Goal: Task Accomplishment & Management: Use online tool/utility

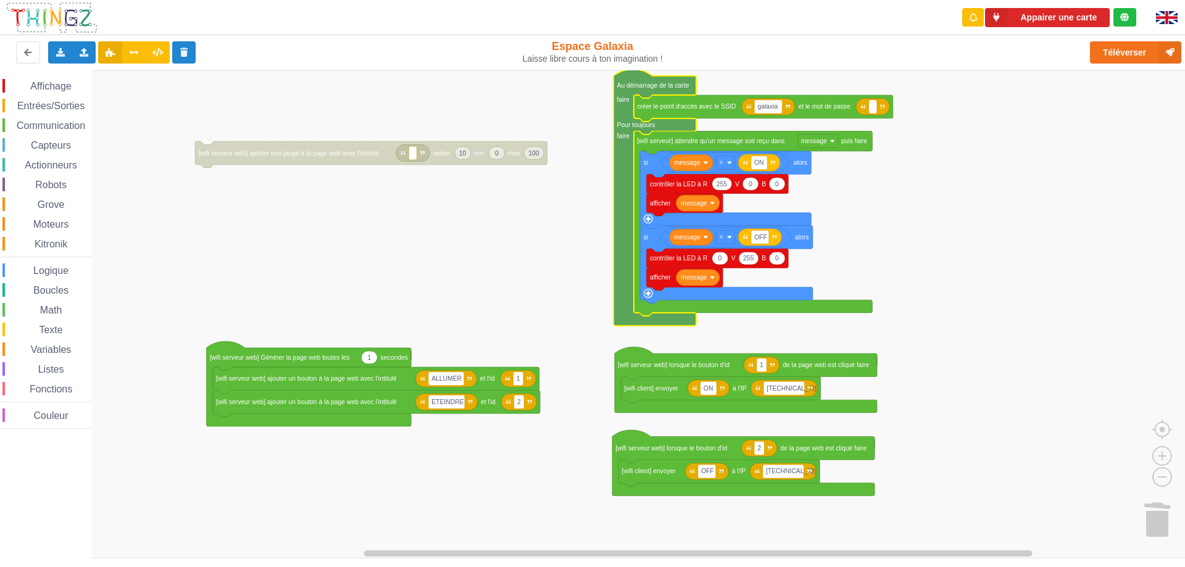
click at [485, 199] on rect "Espace de travail de Blocky" at bounding box center [597, 314] width 1194 height 488
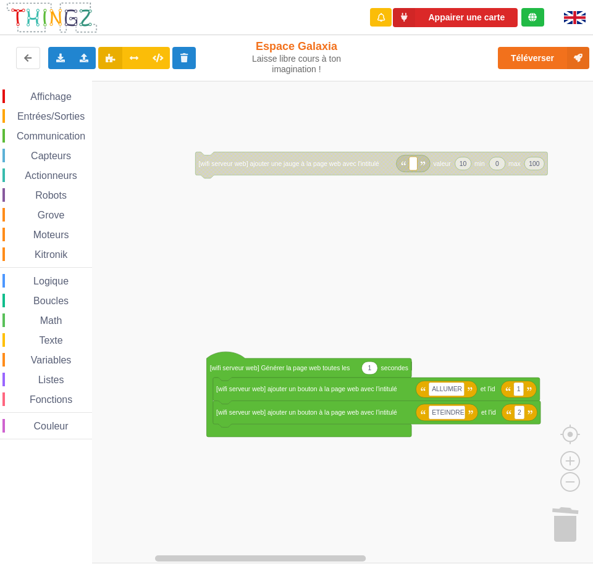
click at [262, 257] on div "Affichage Entrées/Sorties Communication Capteurs Actionneurs Robots Grove Moteu…" at bounding box center [300, 322] width 601 height 483
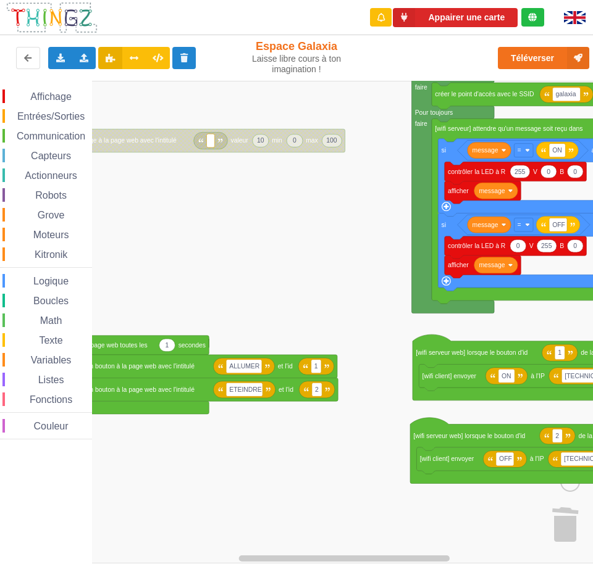
click at [334, 299] on div "Affichage Entrées/Sorties Communication Capteurs Actionneurs Robots Grove Moteu…" at bounding box center [300, 322] width 601 height 483
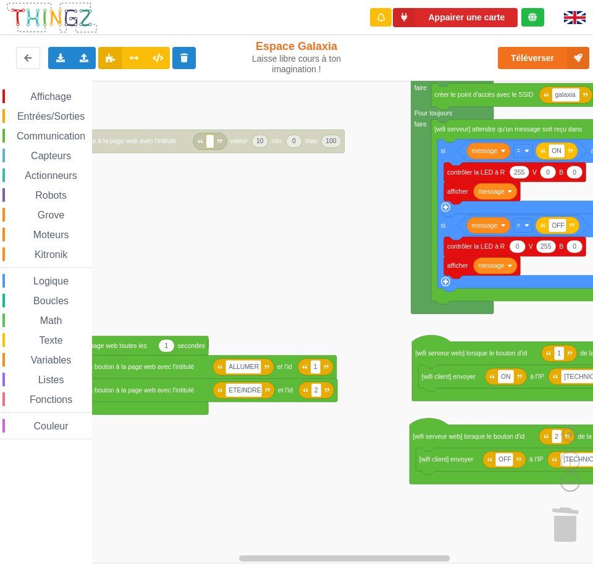
click at [570, 483] on image "Espace de travail de Blocky" at bounding box center [549, 453] width 59 height 77
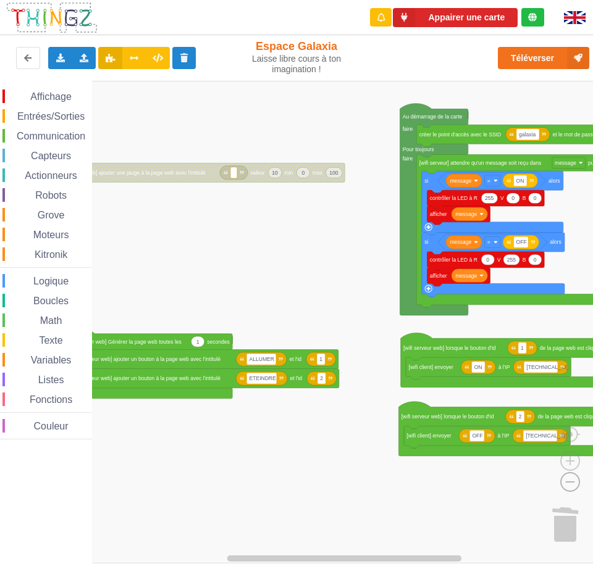
click at [570, 483] on image "Espace de travail de Blocky" at bounding box center [549, 453] width 59 height 77
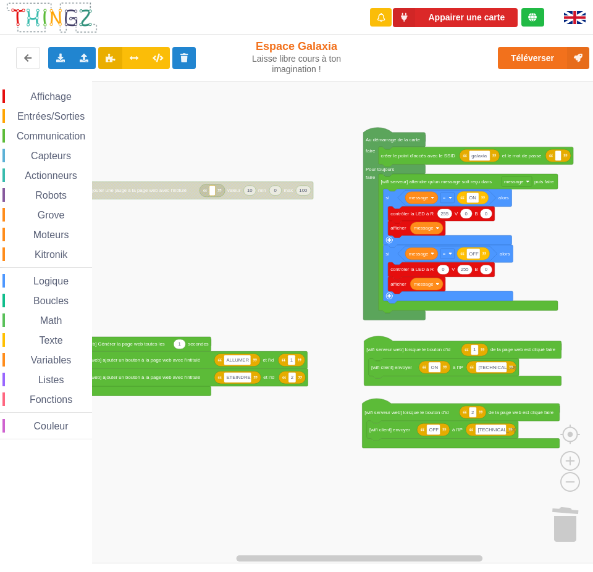
click at [438, 476] on div "Affichage Entrées/Sorties Communication Capteurs Actionneurs Robots Grove Moteu…" at bounding box center [300, 322] width 601 height 483
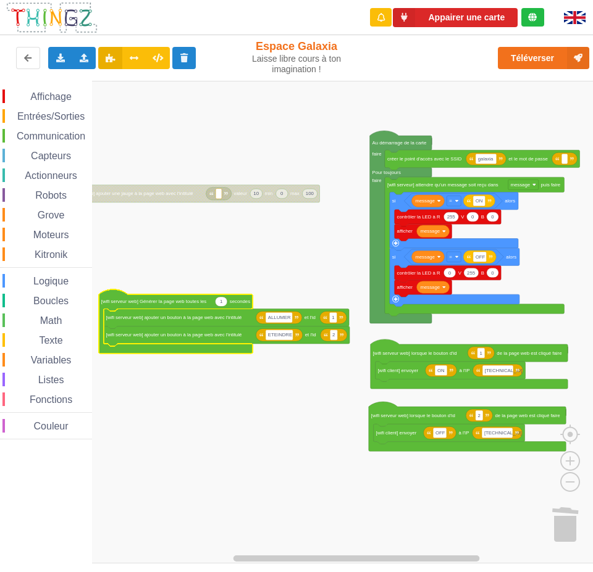
click at [223, 305] on icon "Espace de travail de Blocky" at bounding box center [221, 302] width 12 height 10
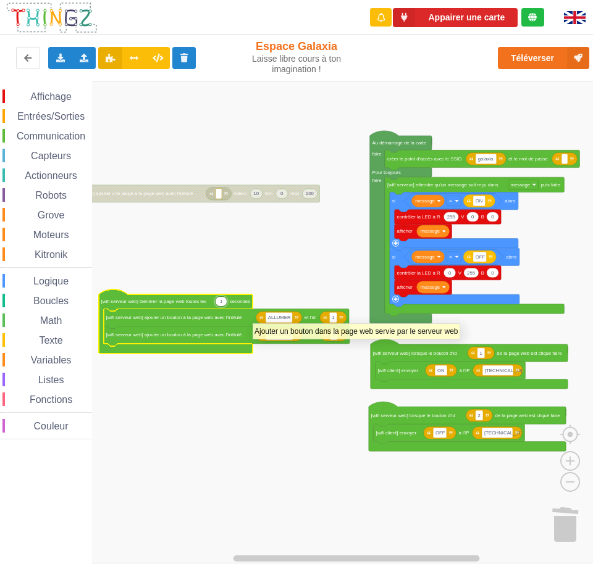
type input "0"
type input "10"
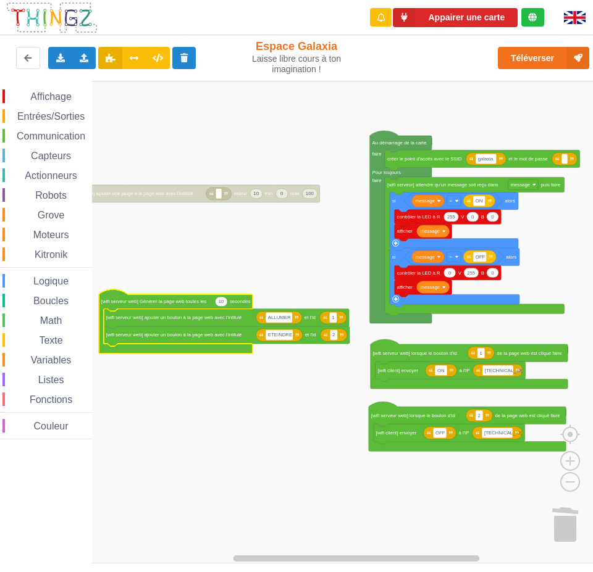
click at [57, 139] on span "Communication" at bounding box center [51, 136] width 72 height 10
click at [500, 503] on rect "Espace de travail de Blocky" at bounding box center [300, 322] width 601 height 483
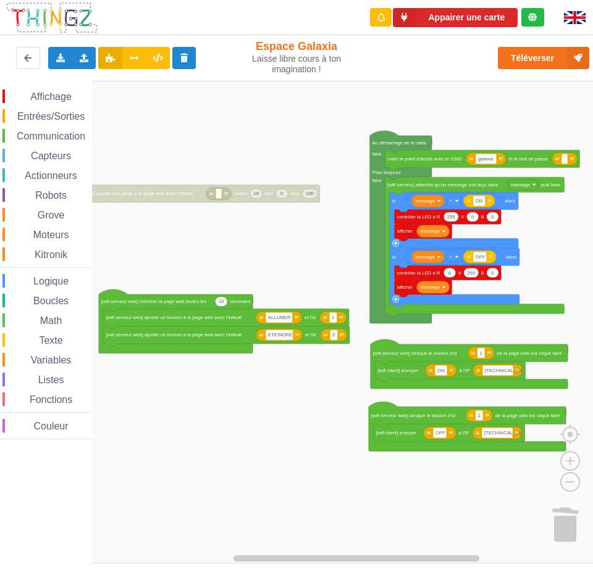
click at [222, 304] on text "10" at bounding box center [222, 302] width 6 height 6
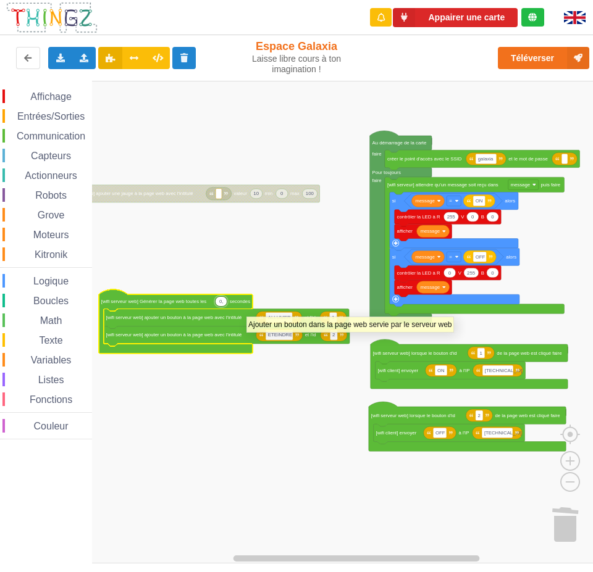
type input "0,5"
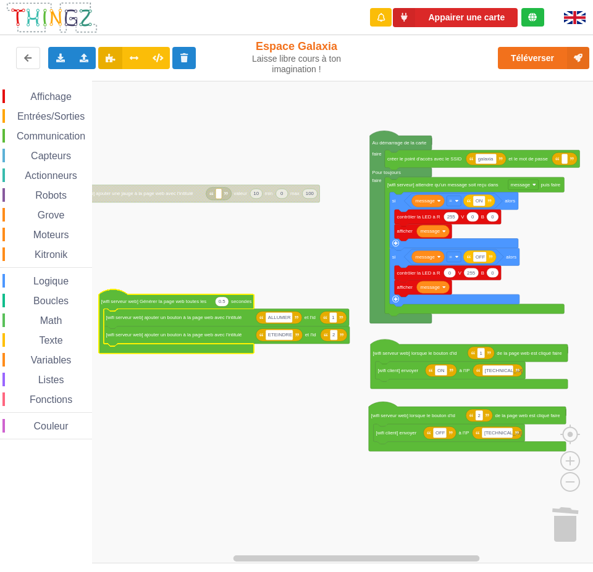
click at [275, 385] on rect "Espace de travail de Blocky" at bounding box center [300, 322] width 601 height 483
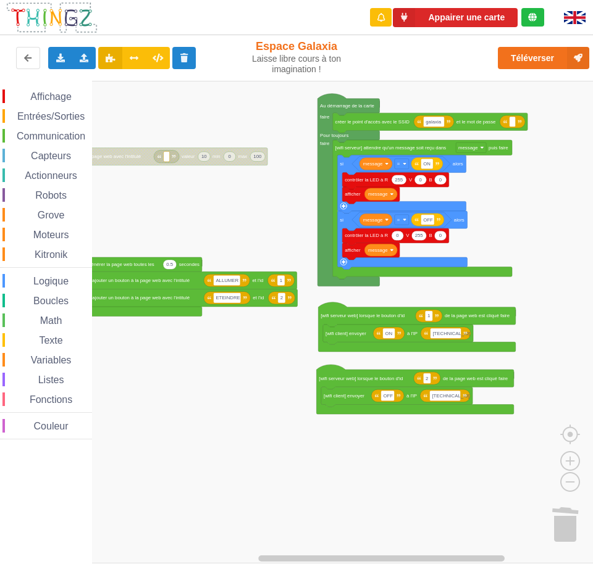
click at [261, 362] on div "Affichage Entrées/Sorties Communication Capteurs Actionneurs Robots Grove Moteu…" at bounding box center [300, 322] width 601 height 483
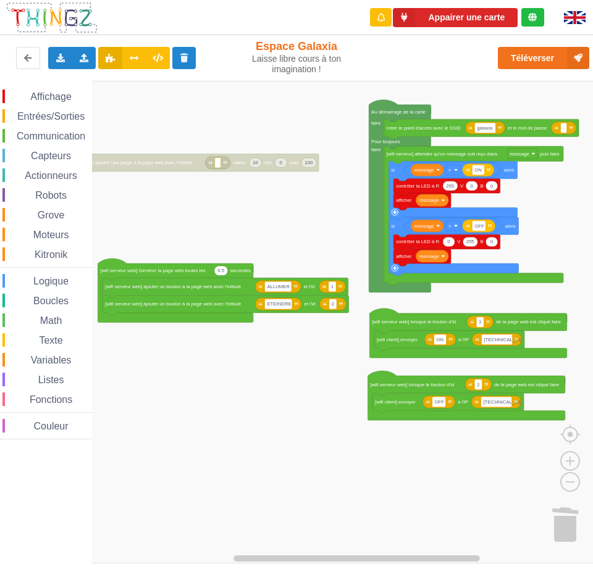
click at [302, 372] on div "Affichage Entrées/Sorties Communication Capteurs Actionneurs Robots Grove Moteu…" at bounding box center [300, 322] width 601 height 483
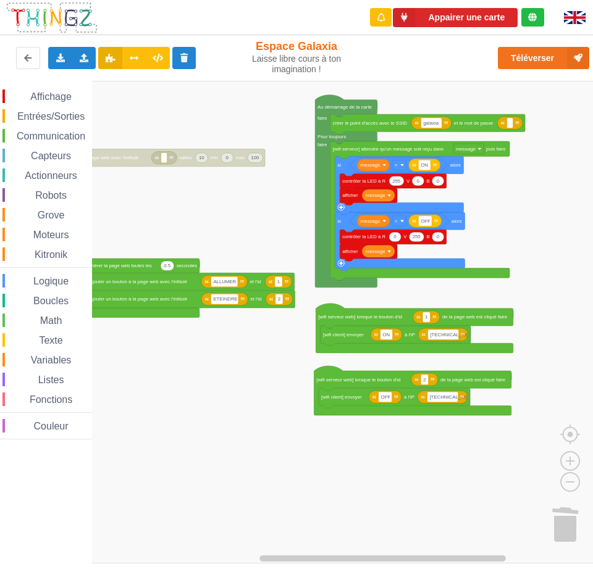
click at [183, 366] on div "Affichage Entrées/Sorties Communication Capteurs Actionneurs Robots Grove Moteu…" at bounding box center [300, 322] width 601 height 483
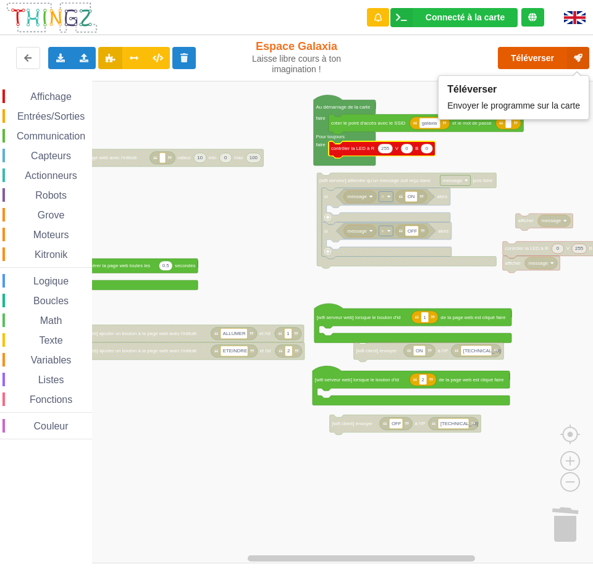
click at [529, 56] on button "Téléverser" at bounding box center [542, 58] width 91 height 22
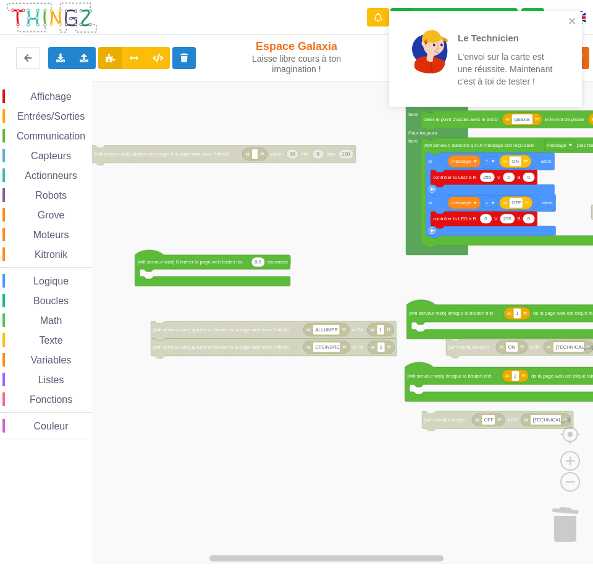
click at [354, 220] on div "Affichage Entrées/Sorties Communication Capteurs Actionneurs Robots Grove Moteu…" at bounding box center [300, 322] width 601 height 483
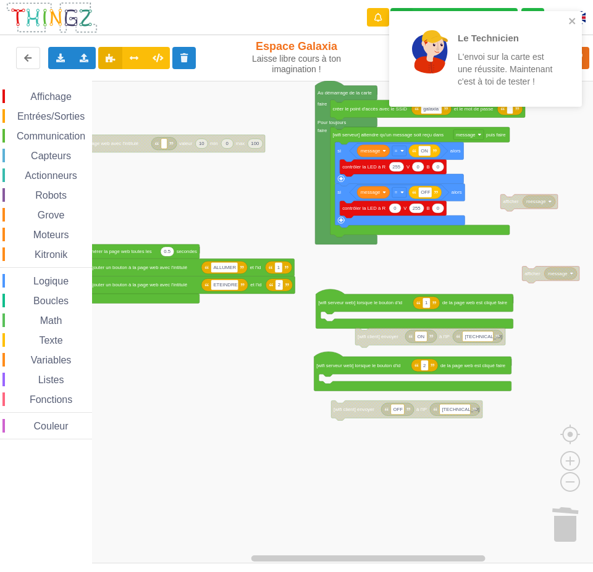
click at [201, 341] on div "Affichage Entrées/Sorties Communication Capteurs Actionneurs Robots Grove Moteu…" at bounding box center [300, 322] width 601 height 483
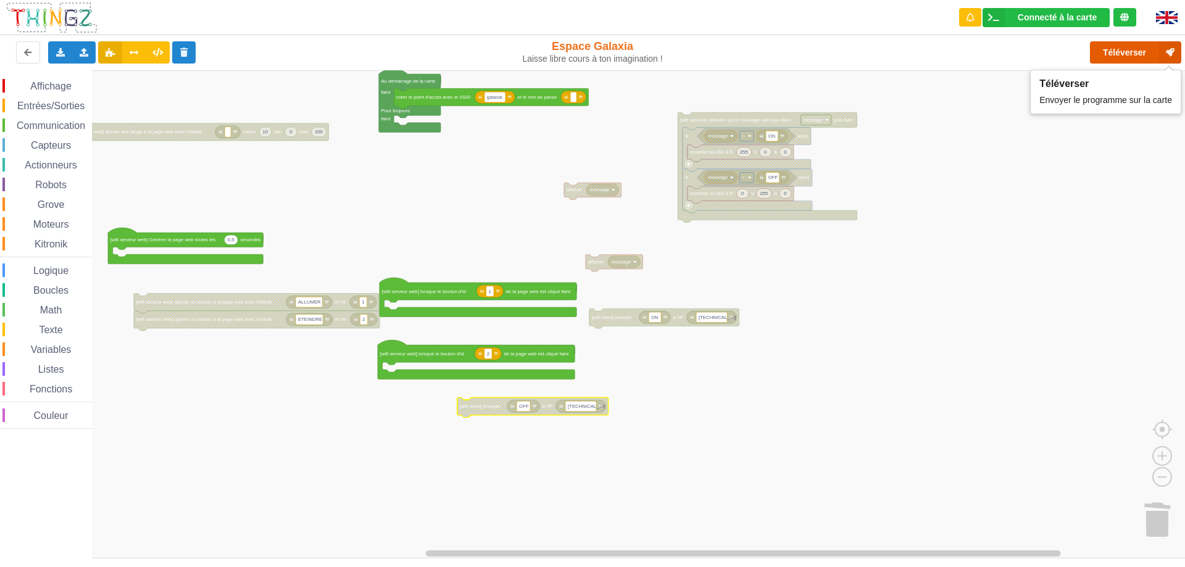
click at [1109, 53] on button "Téléverser" at bounding box center [1135, 52] width 91 height 22
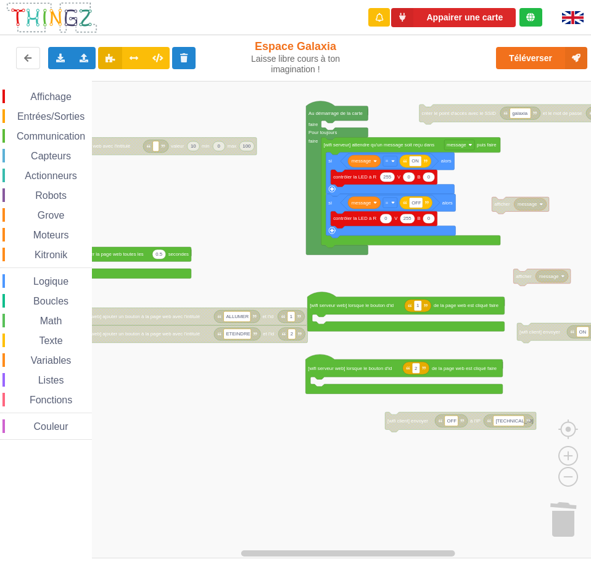
click at [253, 232] on div "Affichage Entrées/Sorties Communication Capteurs Actionneurs Robots Grove Moteu…" at bounding box center [300, 319] width 600 height 477
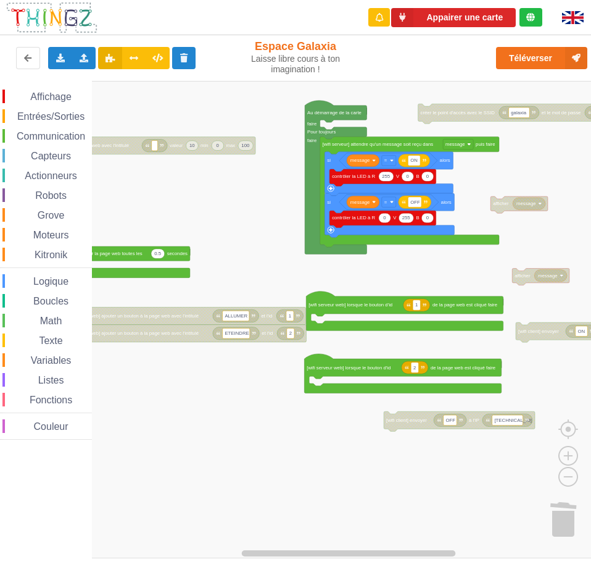
click at [67, 139] on span "Communication" at bounding box center [51, 136] width 72 height 10
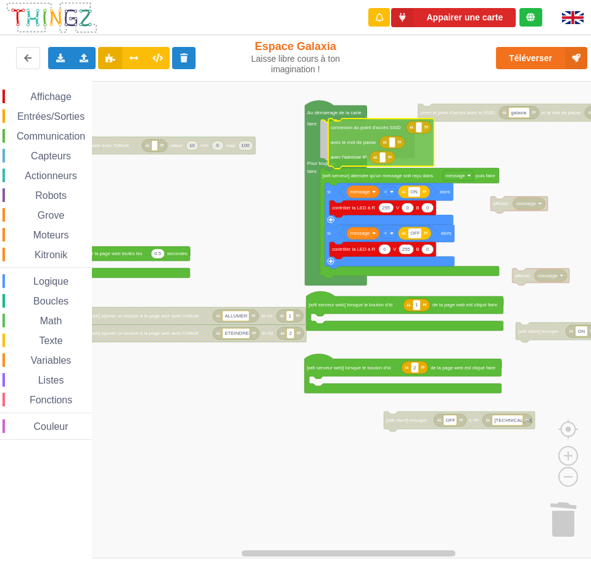
click at [353, 146] on div "Affichage Entrées/Sorties Communication Capteurs Actionneurs Robots Grove Moteu…" at bounding box center [300, 319] width 600 height 477
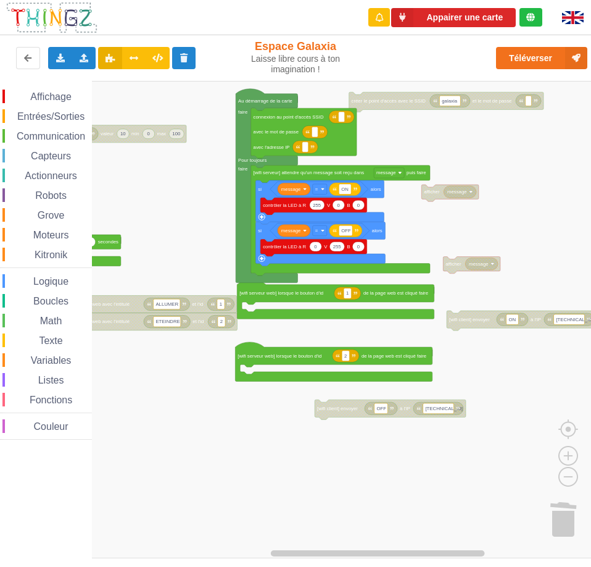
click at [215, 169] on div "Affichage Entrées/Sorties Communication Capteurs Actionneurs Robots Grove Moteu…" at bounding box center [300, 319] width 600 height 477
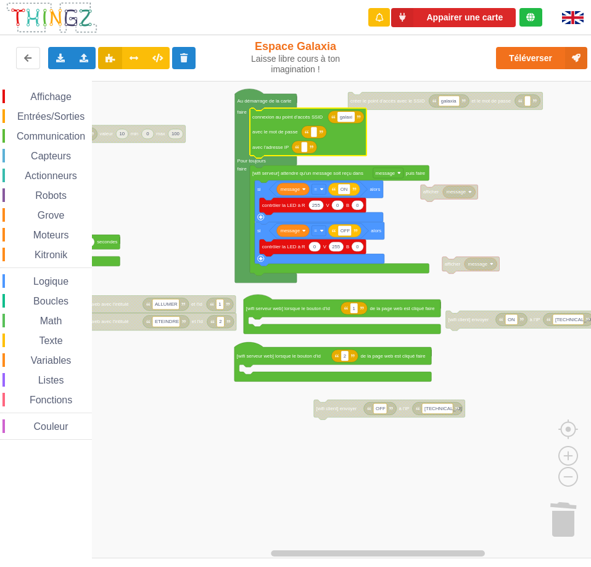
type input "galaxia"
click at [398, 133] on rect "Espace de travail de Blocky" at bounding box center [300, 319] width 600 height 477
click at [339, 119] on rect "Espace de travail de Blocky" at bounding box center [348, 117] width 21 height 10
click at [343, 119] on input "galaxia" at bounding box center [348, 117] width 21 height 10
type input "Galaxia"
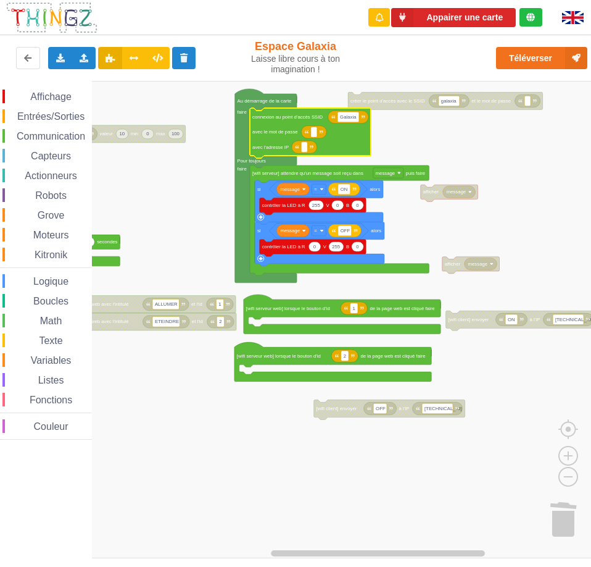
click at [406, 129] on rect "Espace de travail de Blocky" at bounding box center [300, 319] width 600 height 477
click at [302, 147] on rect "Espace de travail de Blocky" at bounding box center [304, 147] width 6 height 10
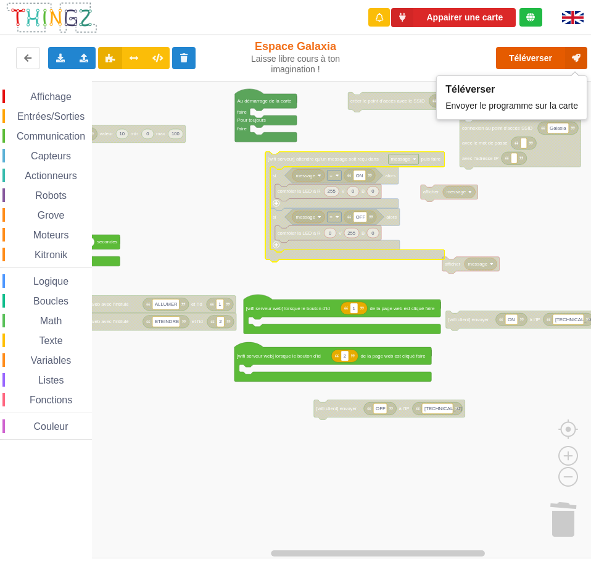
click at [547, 54] on button "Téléverser" at bounding box center [541, 58] width 91 height 22
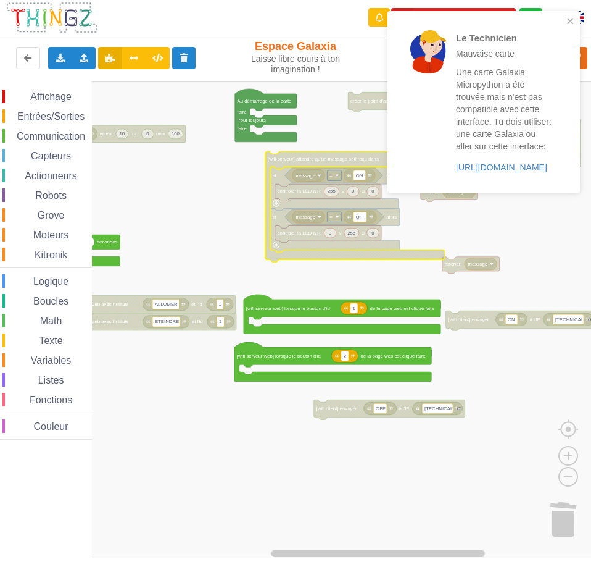
click at [516, 204] on div "Le Technicien Mauvaise carte Une carte Galaxia Micropython a été trouvée mais n…" at bounding box center [484, 106] width 198 height 195
click at [572, 22] on icon "close" at bounding box center [570, 21] width 6 height 6
click at [567, 19] on icon "close" at bounding box center [571, 21] width 9 height 10
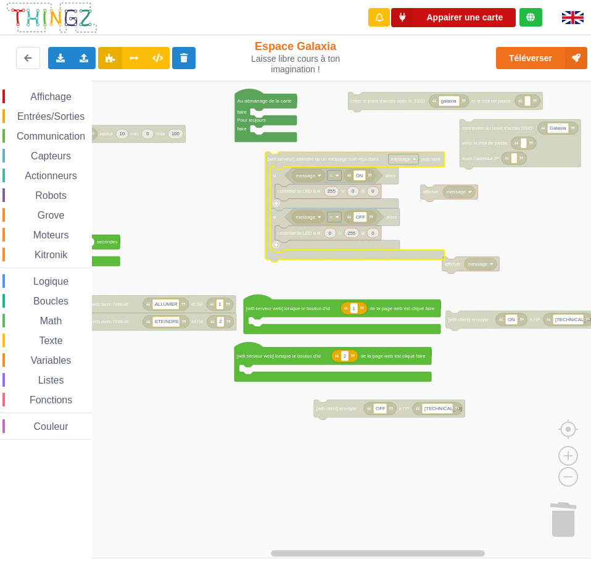
click at [485, 17] on button "Appairer une carte" at bounding box center [453, 17] width 125 height 19
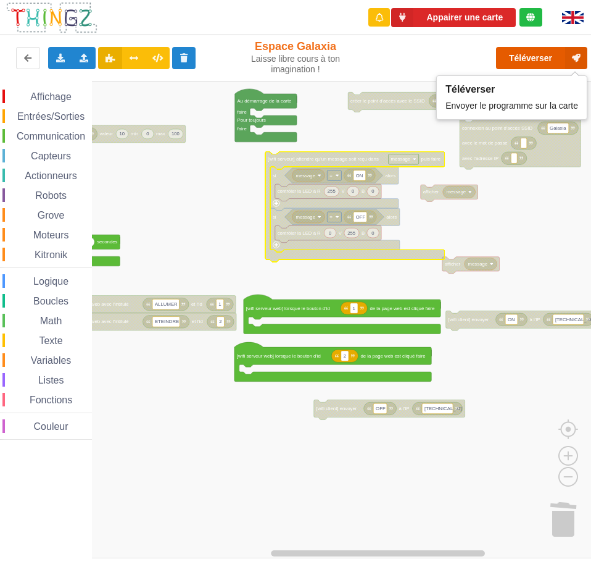
click at [527, 64] on button "Téléverser" at bounding box center [541, 58] width 91 height 22
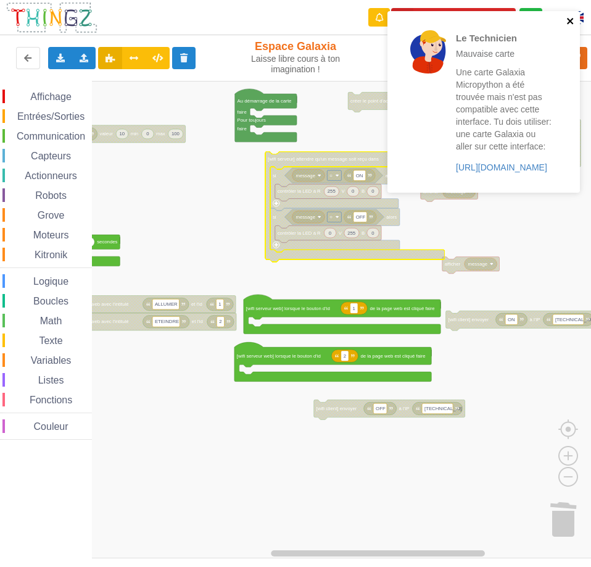
click at [572, 21] on icon "close" at bounding box center [571, 21] width 9 height 10
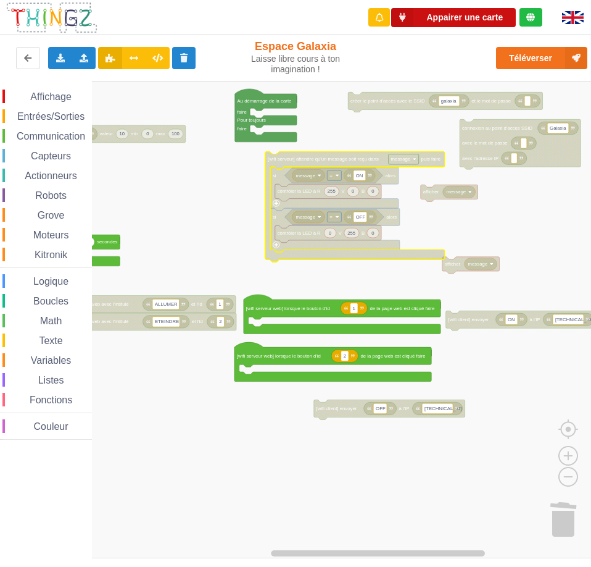
click at [488, 19] on button "Appairer une carte" at bounding box center [453, 17] width 125 height 19
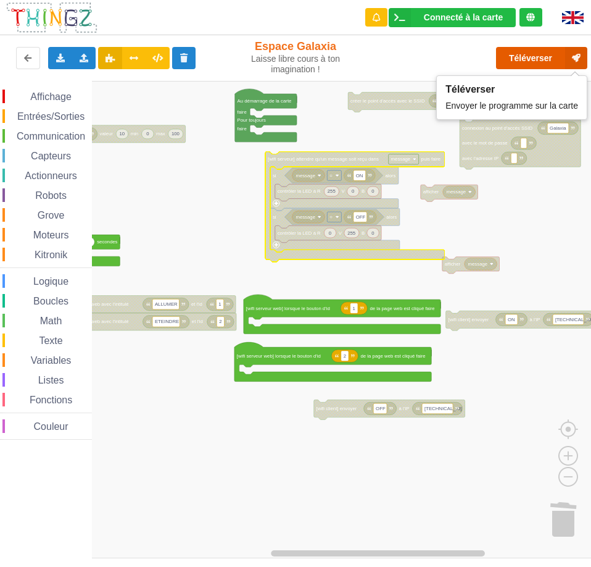
click at [529, 57] on button "Téléverser" at bounding box center [541, 58] width 91 height 22
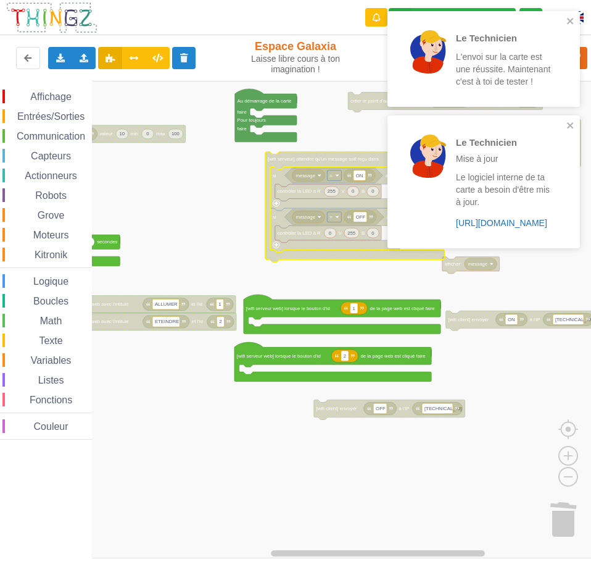
click at [506, 222] on link "https://play.thingz.co/firmware?micropython=0" at bounding box center [501, 223] width 91 height 10
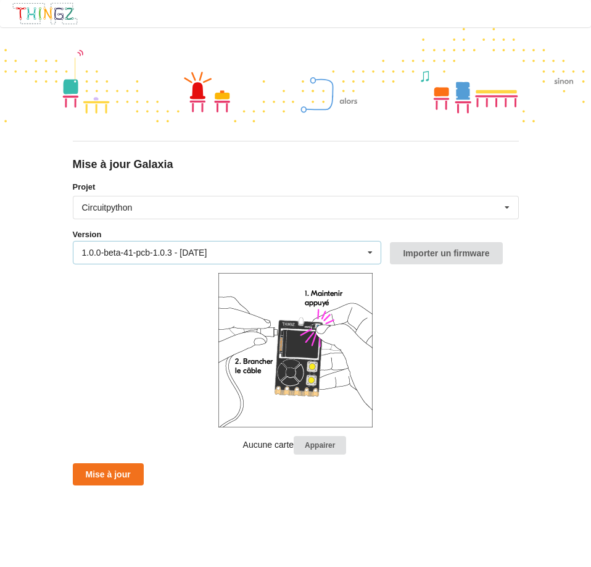
click at [375, 252] on icon at bounding box center [370, 252] width 19 height 23
click at [404, 253] on button "Importer un firmware" at bounding box center [446, 253] width 112 height 22
click at [323, 444] on button "Appairer" at bounding box center [320, 445] width 52 height 19
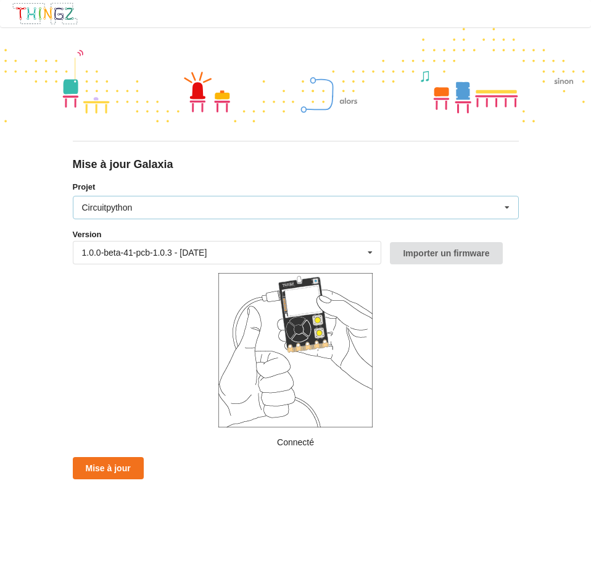
click at [236, 201] on div "Circuitpython Micropython Circuitpython" at bounding box center [296, 207] width 446 height 23
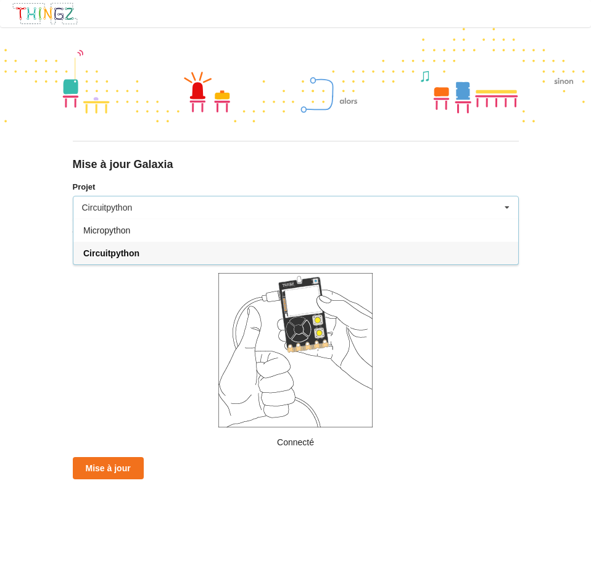
click at [125, 273] on form "Projet Circuitpython Micropython Circuitpython Version 1.0.0-beta-41-pcb-1.0.3 …" at bounding box center [296, 330] width 446 height 298
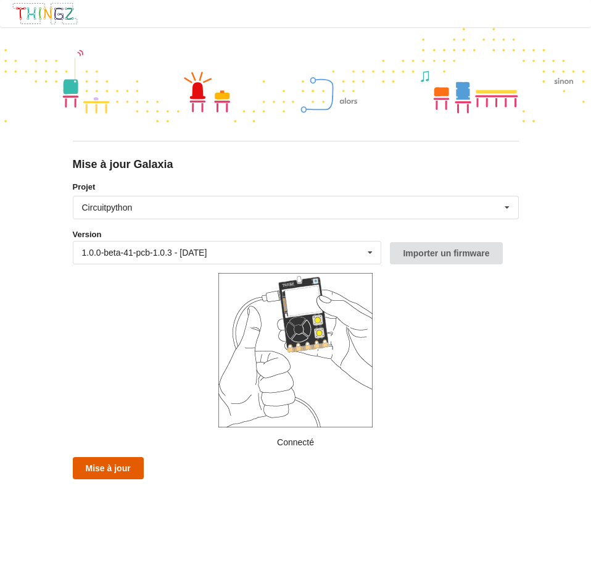
click at [122, 471] on button "Mise à jour" at bounding box center [108, 468] width 71 height 22
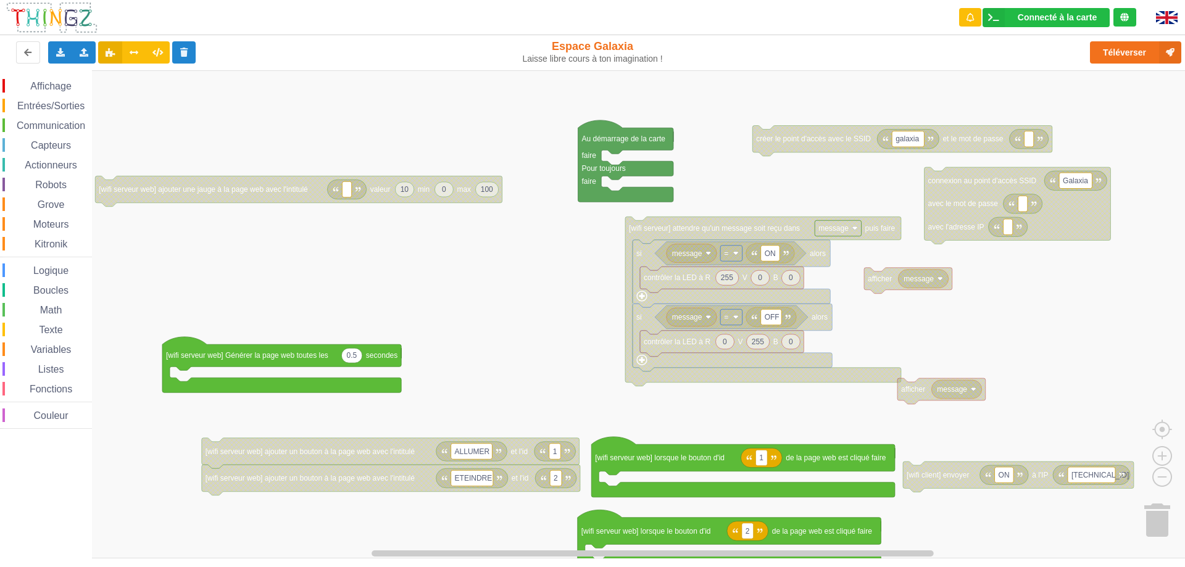
click at [591, 205] on div "Affichage Entrées/Sorties Communication Capteurs Actionneurs Robots Grove Moteu…" at bounding box center [597, 314] width 1194 height 488
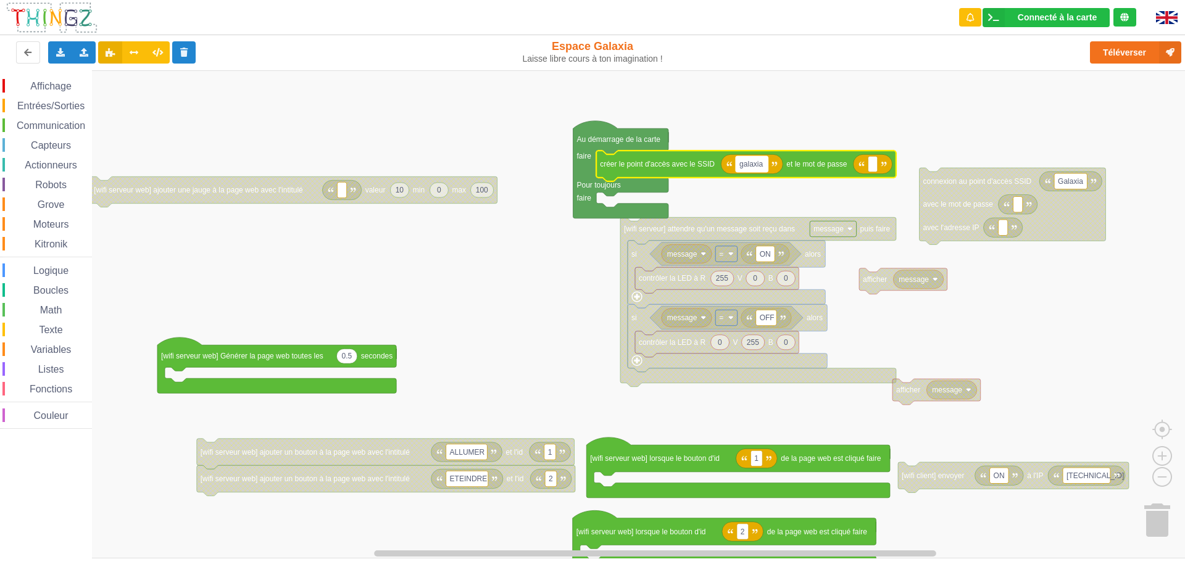
click at [591, 165] on text "galaxia" at bounding box center [750, 164] width 23 height 9
click at [591, 165] on input "galaxia" at bounding box center [752, 164] width 32 height 16
type input "galaxia2"
click at [591, 55] on button "Téléverser" at bounding box center [1135, 52] width 91 height 22
click at [89, 54] on div "Importer un assemblage de blocs Importer du code Python" at bounding box center [84, 52] width 24 height 22
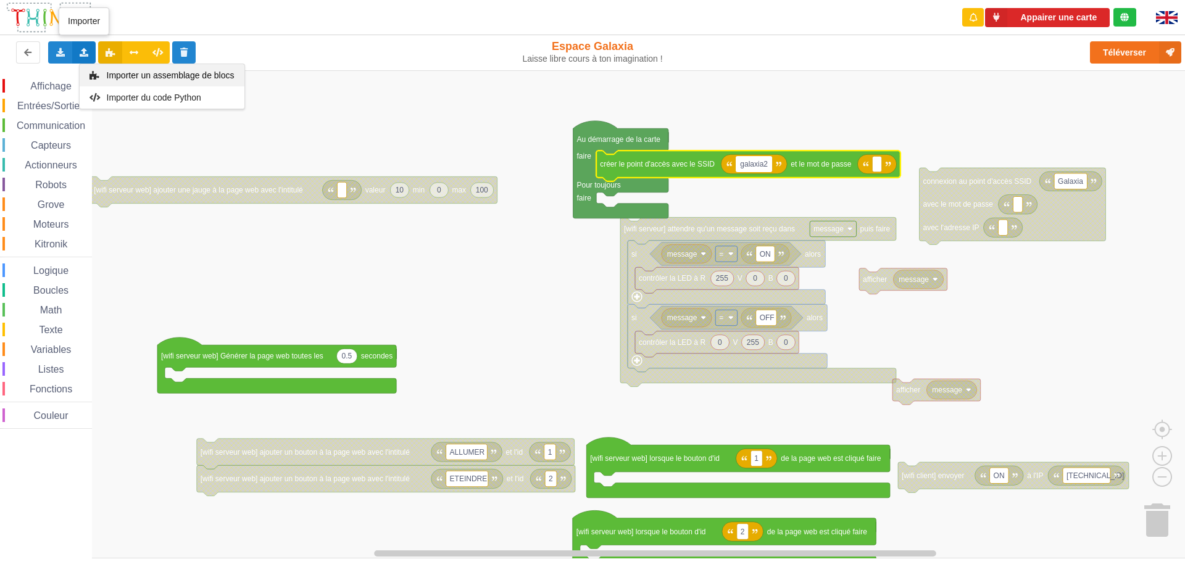
click at [156, 74] on span "Importer un assemblage de blocs" at bounding box center [170, 75] width 128 height 10
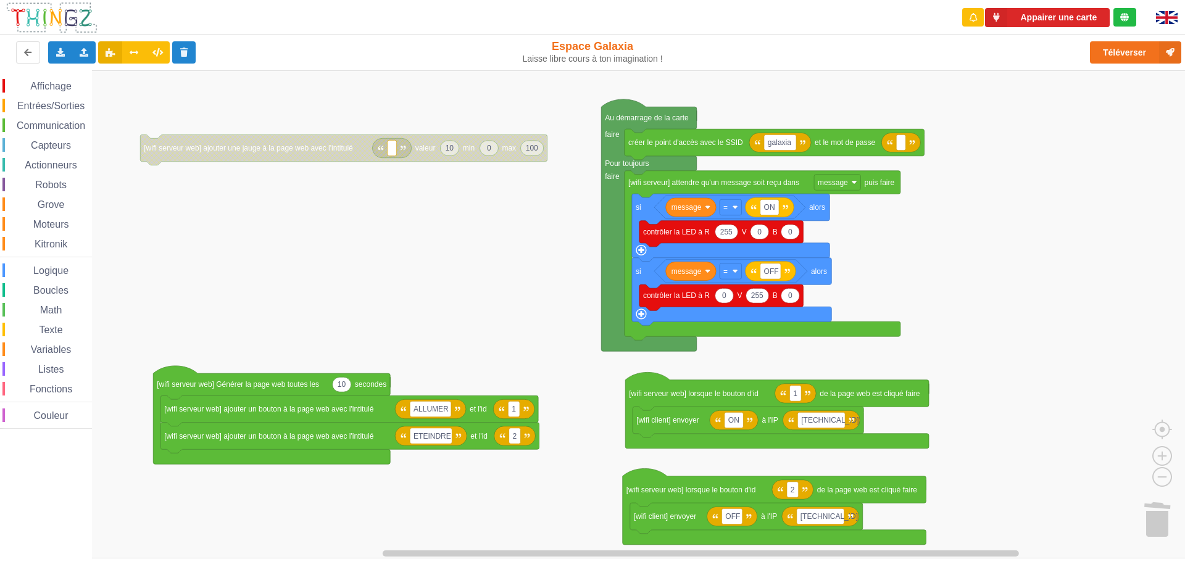
click at [549, 350] on div "Affichage Entrées/Sorties Communication Capteurs Actionneurs Robots Grove Moteu…" at bounding box center [597, 314] width 1194 height 488
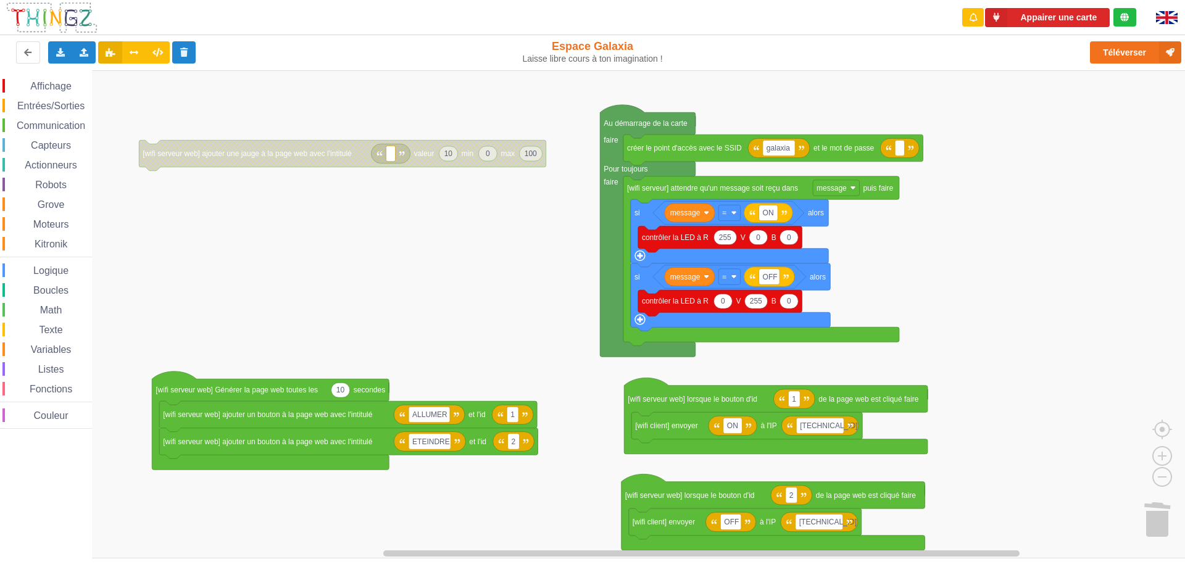
click at [591, 20] on img at bounding box center [1167, 17] width 22 height 13
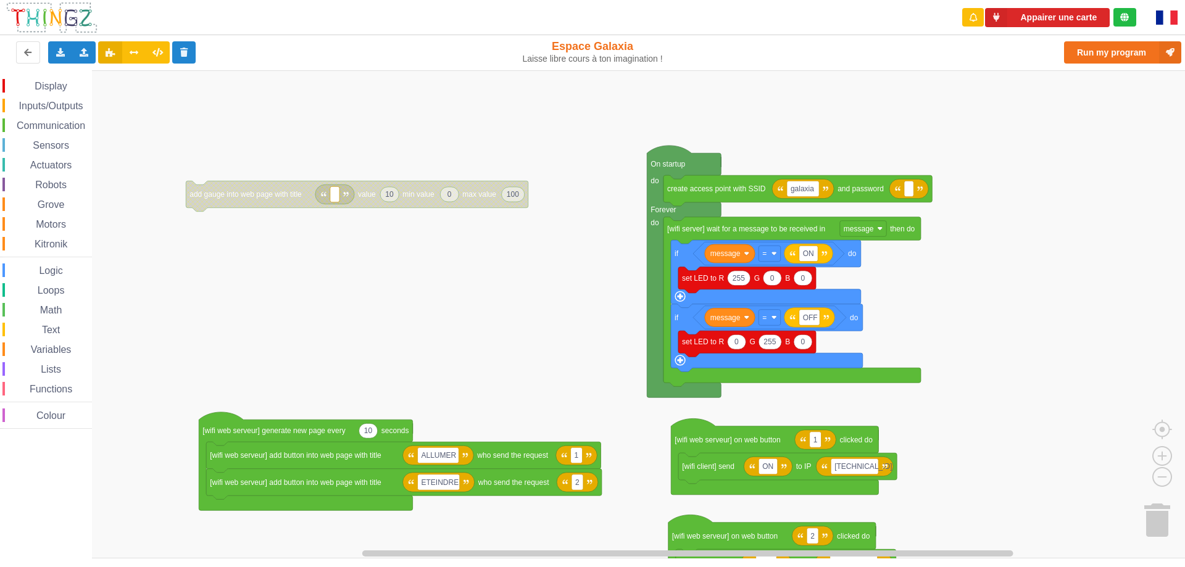
click at [1165, 20] on img at bounding box center [1167, 17] width 22 height 14
